Goal: Book appointment/travel/reservation

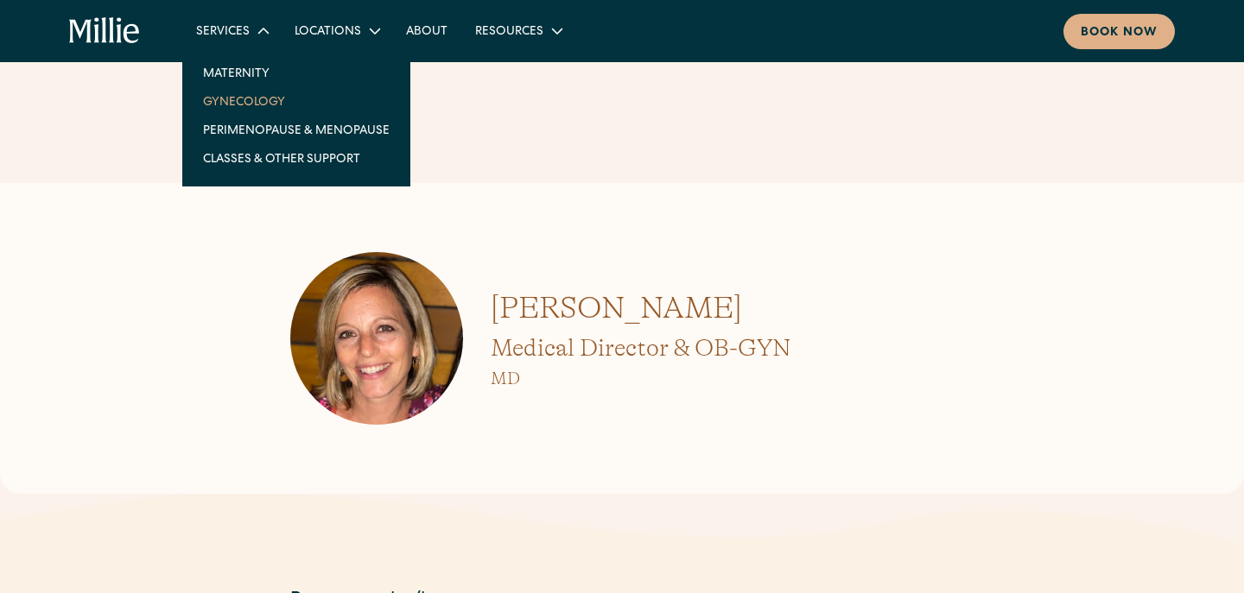
click at [255, 104] on link "Gynecology" at bounding box center [296, 101] width 214 height 29
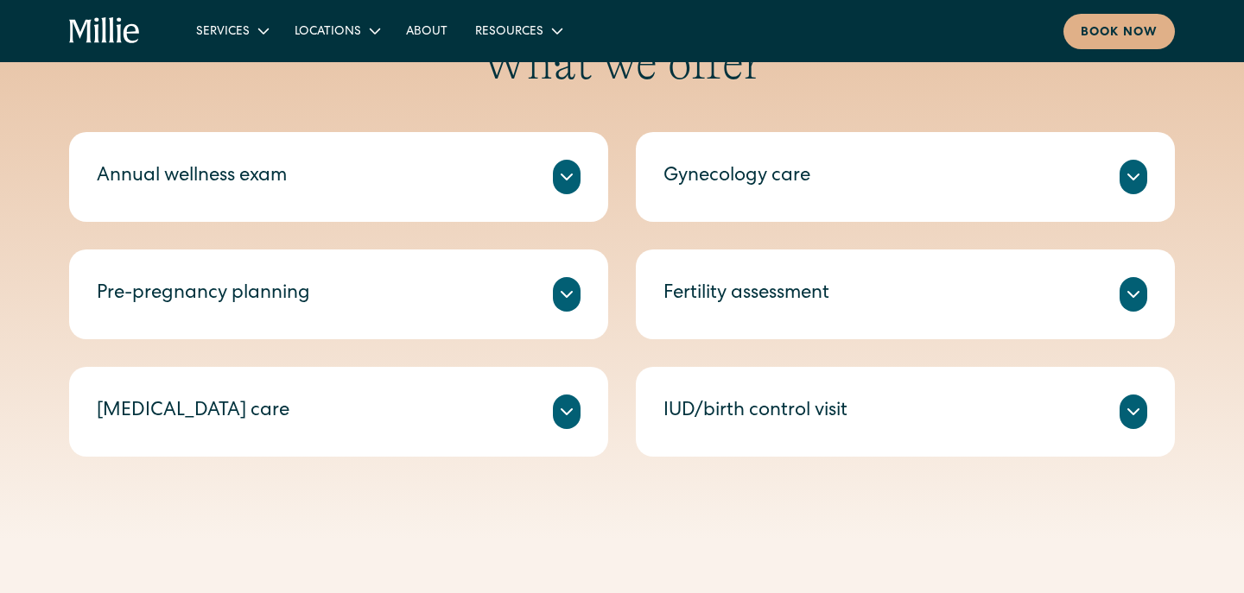
scroll to position [869, 0]
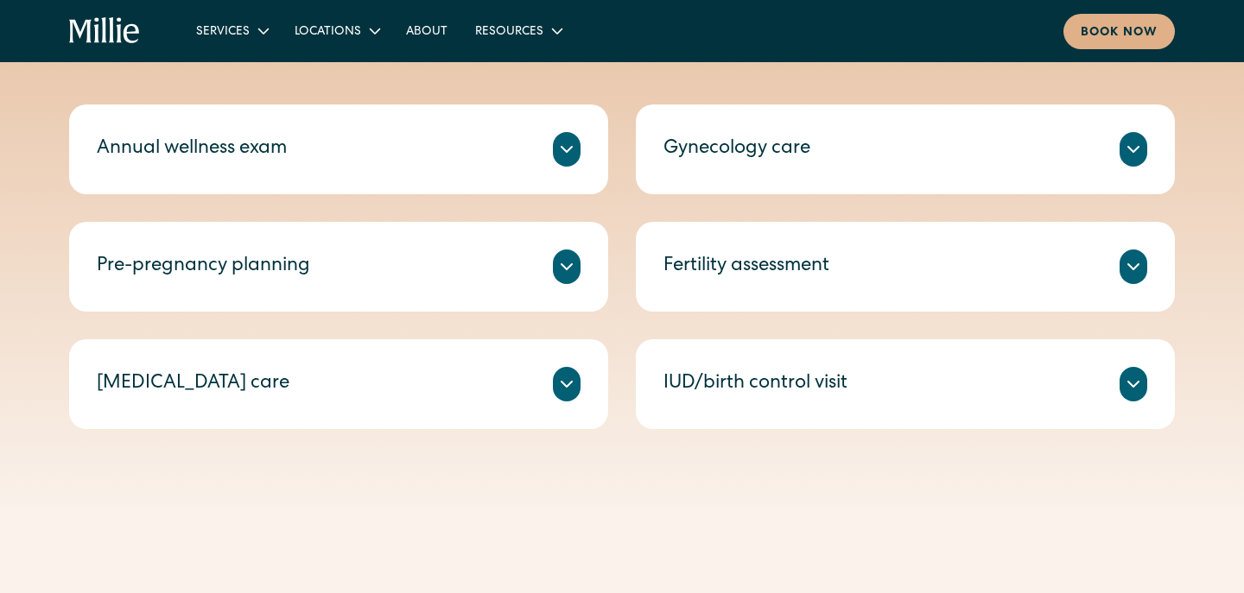
click at [1125, 379] on icon at bounding box center [1133, 384] width 21 height 21
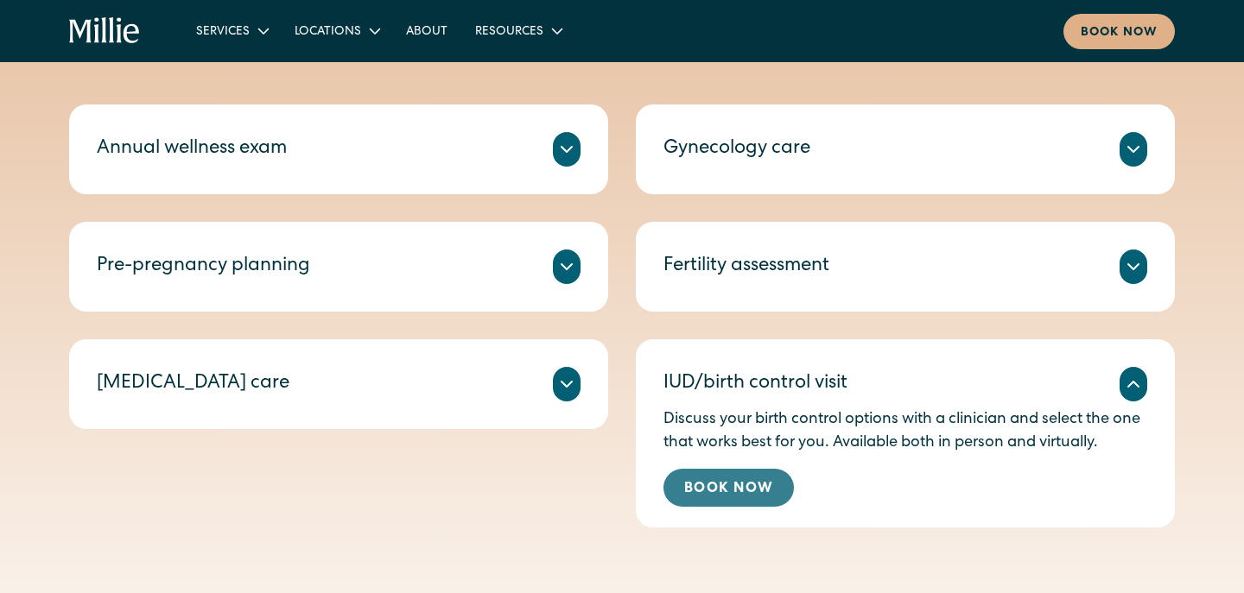
click at [733, 493] on link "Book Now" at bounding box center [728, 488] width 130 height 38
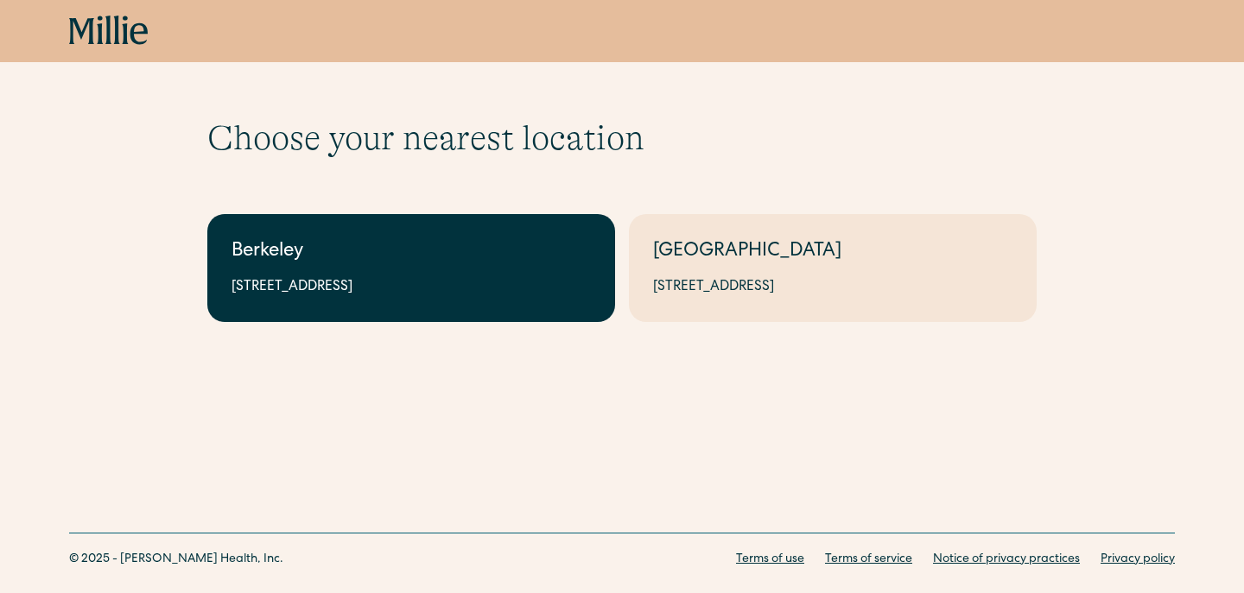
click at [450, 276] on link "Berkeley 2999 Regent St, Suite 524, Berkeley, CA 94705" at bounding box center [411, 268] width 408 height 108
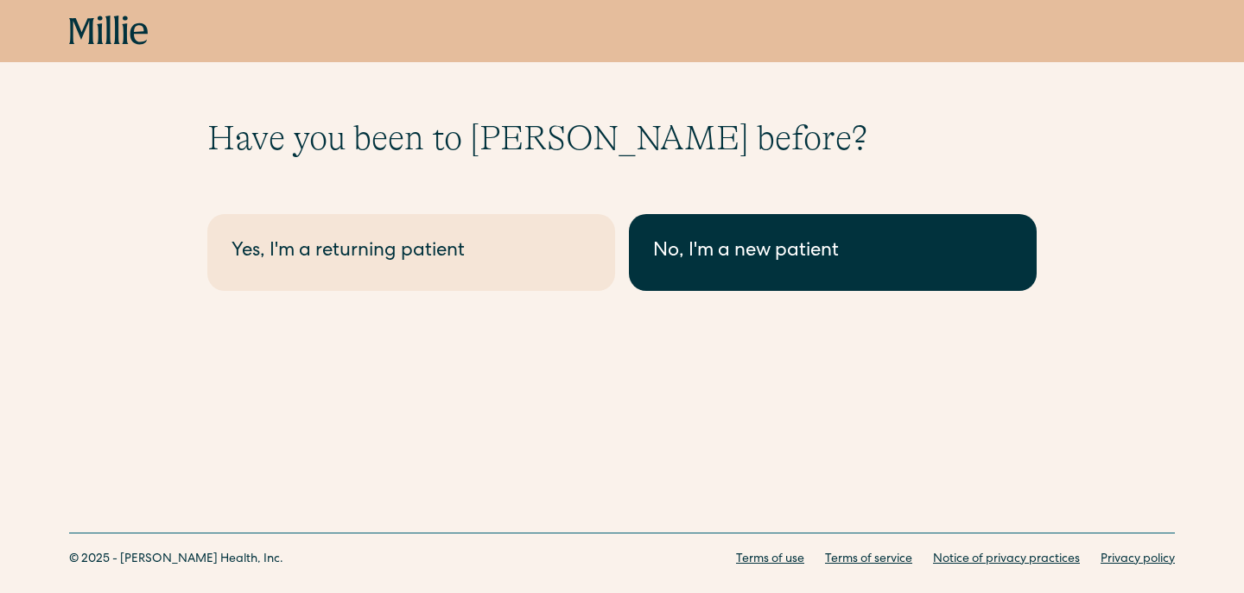
click at [815, 263] on div "No, I'm a new patient" at bounding box center [832, 252] width 359 height 29
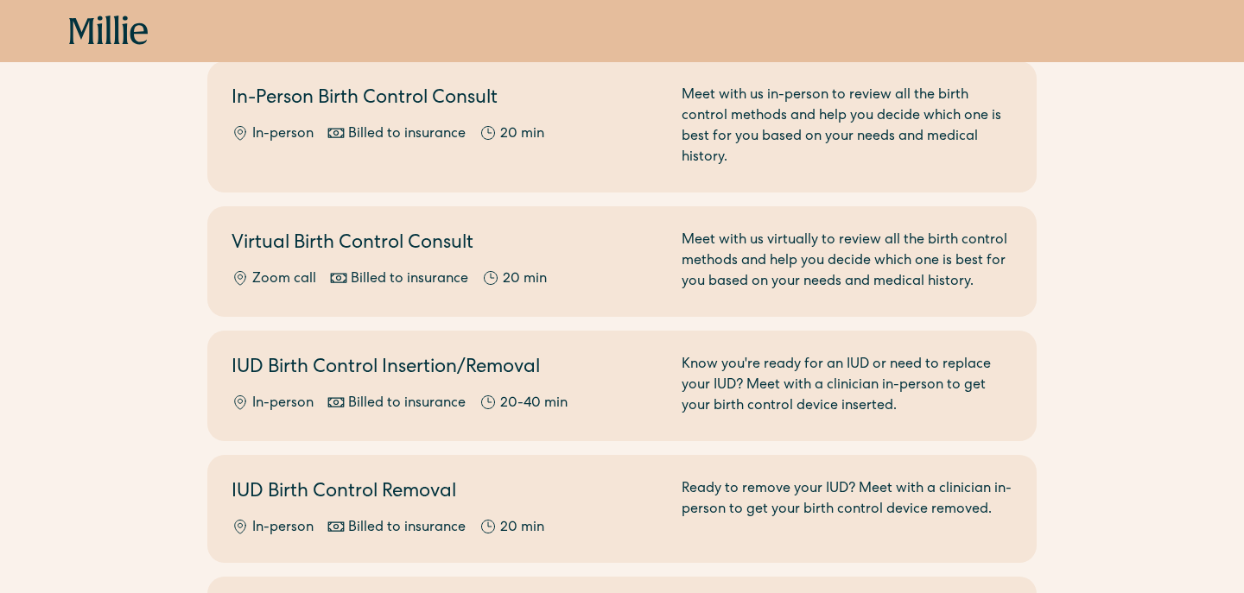
scroll to position [656, 0]
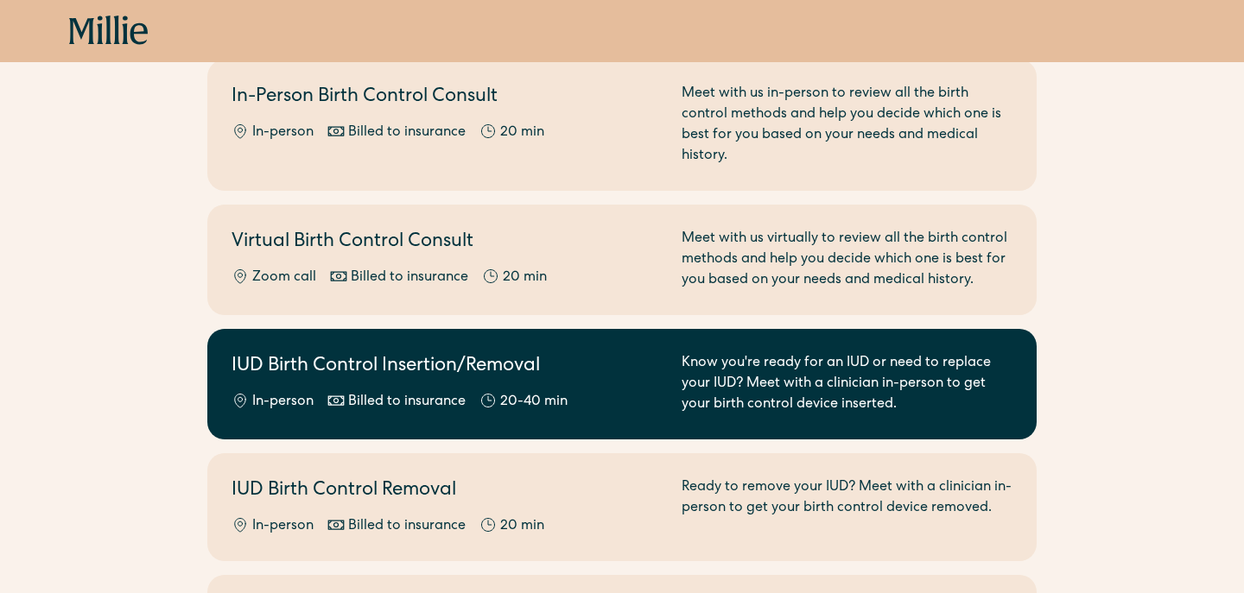
click at [301, 353] on h2 "IUD Birth Control Insertion/Removal" at bounding box center [445, 367] width 429 height 29
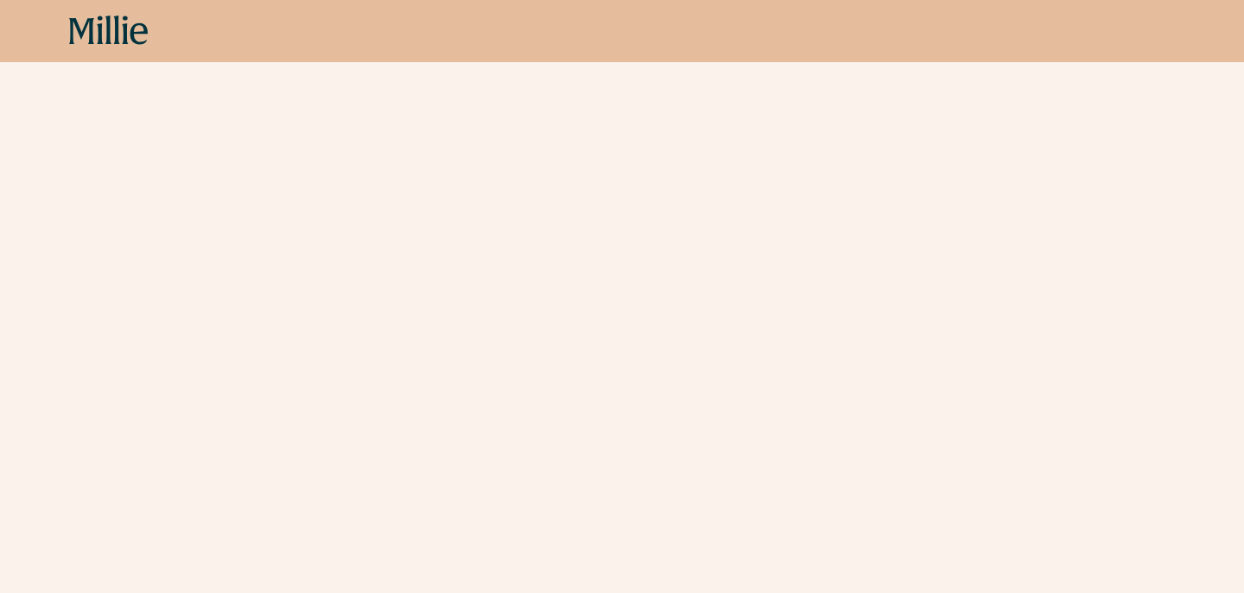
scroll to position [318, 0]
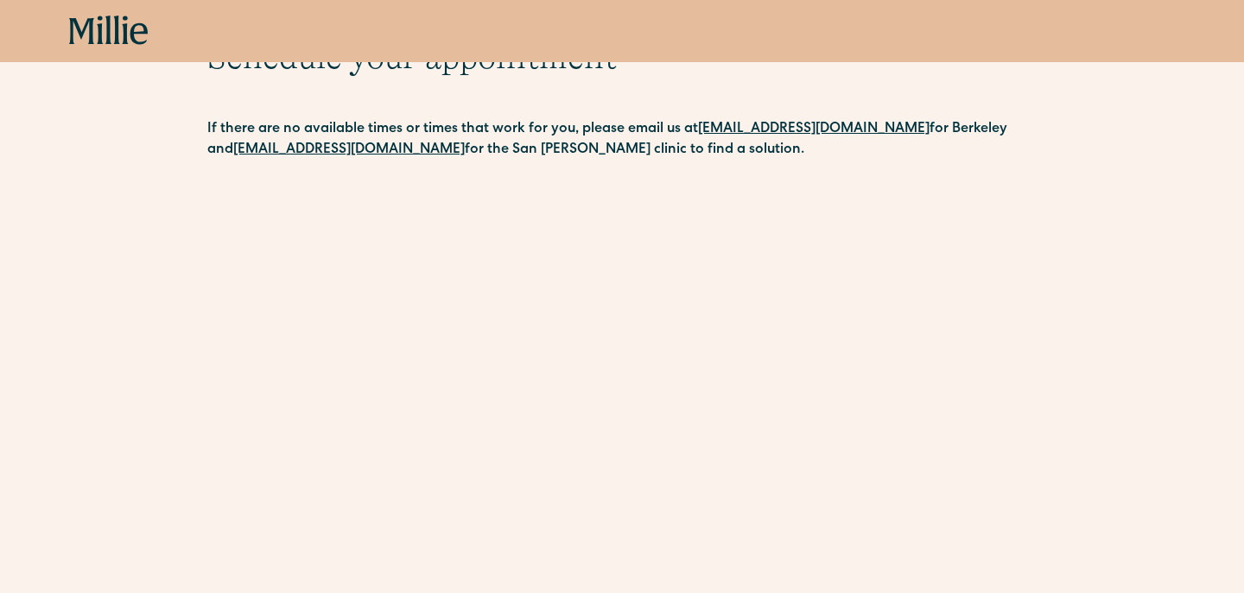
scroll to position [0, 0]
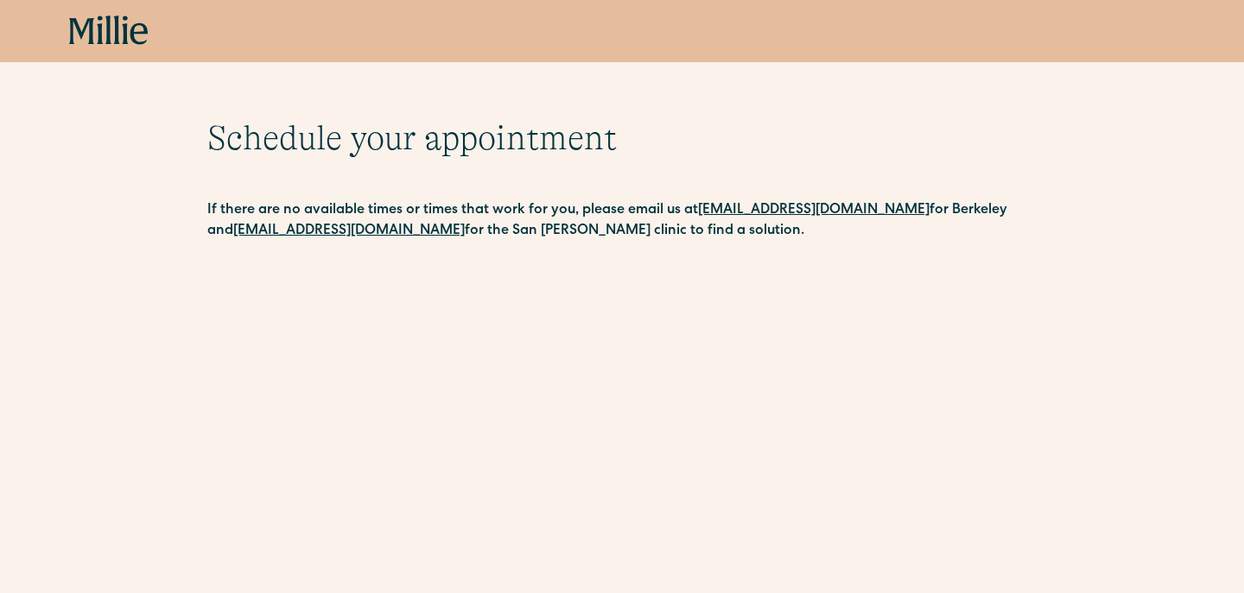
click at [91, 36] on icon at bounding box center [81, 31] width 25 height 26
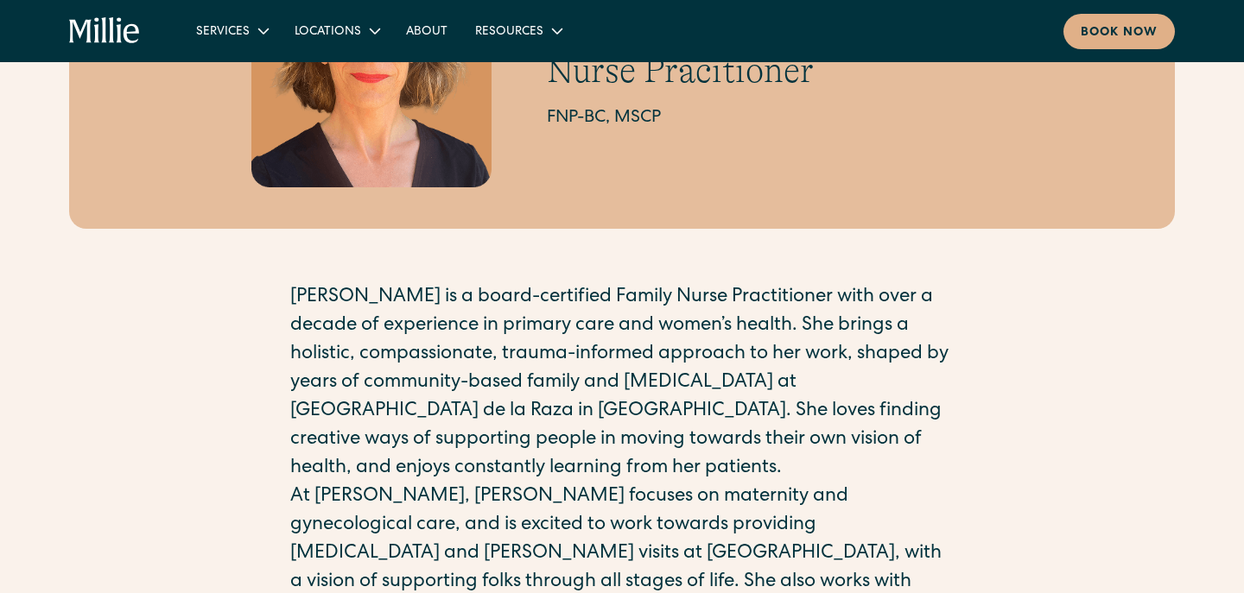
scroll to position [233, 0]
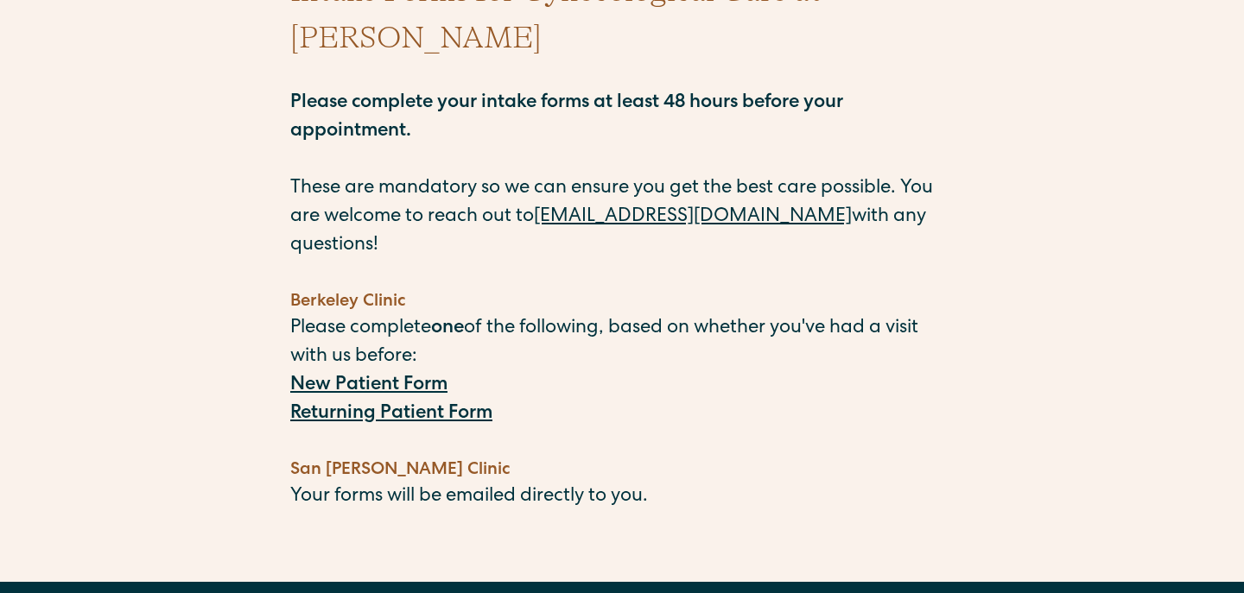
scroll to position [224, 0]
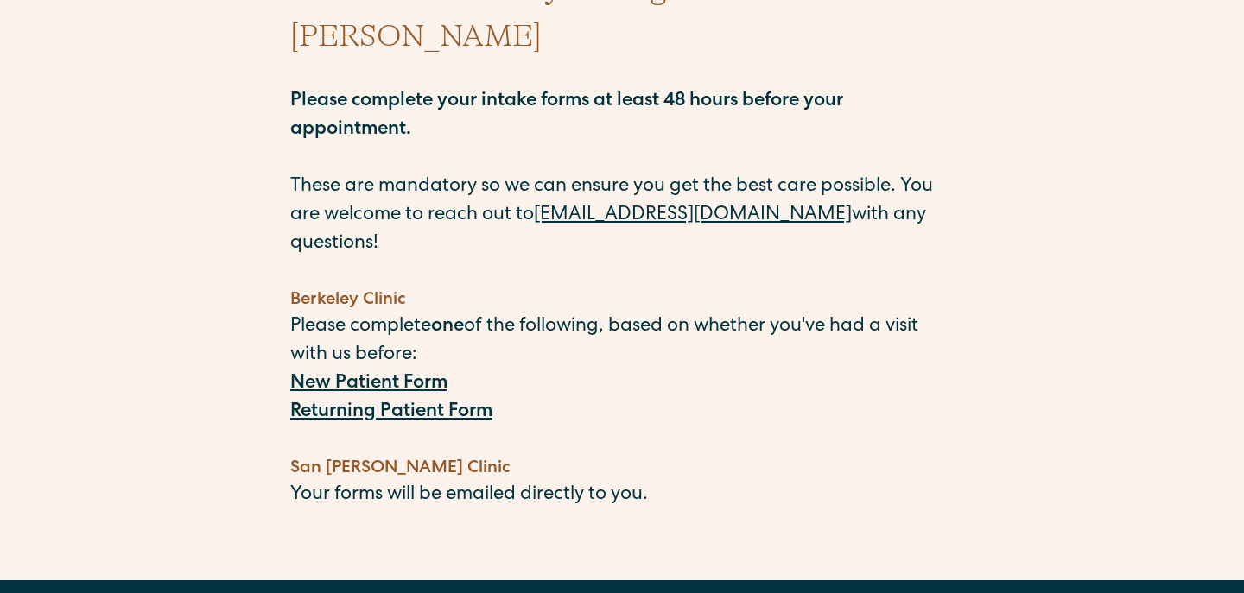
click at [371, 375] on strong "New Patient Form" at bounding box center [368, 384] width 157 height 19
